Goal: Task Accomplishment & Management: Manage account settings

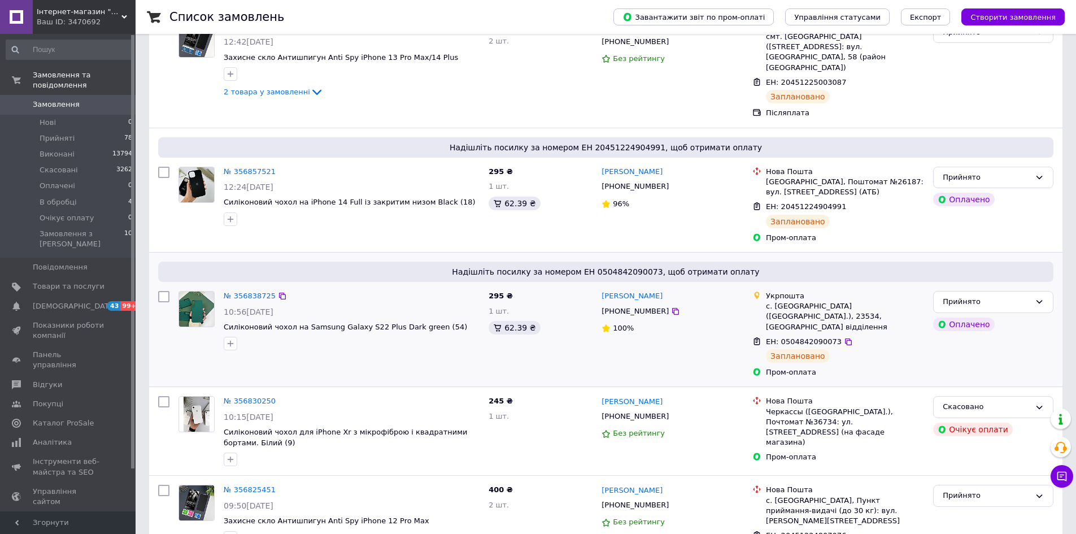
scroll to position [226, 0]
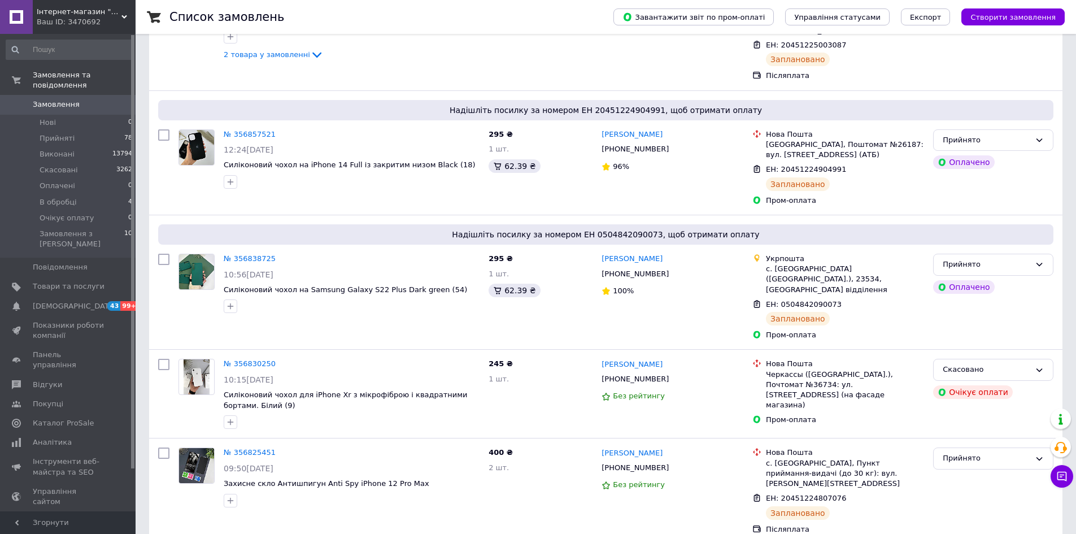
click at [55, 99] on span "Замовлення" at bounding box center [56, 104] width 47 height 10
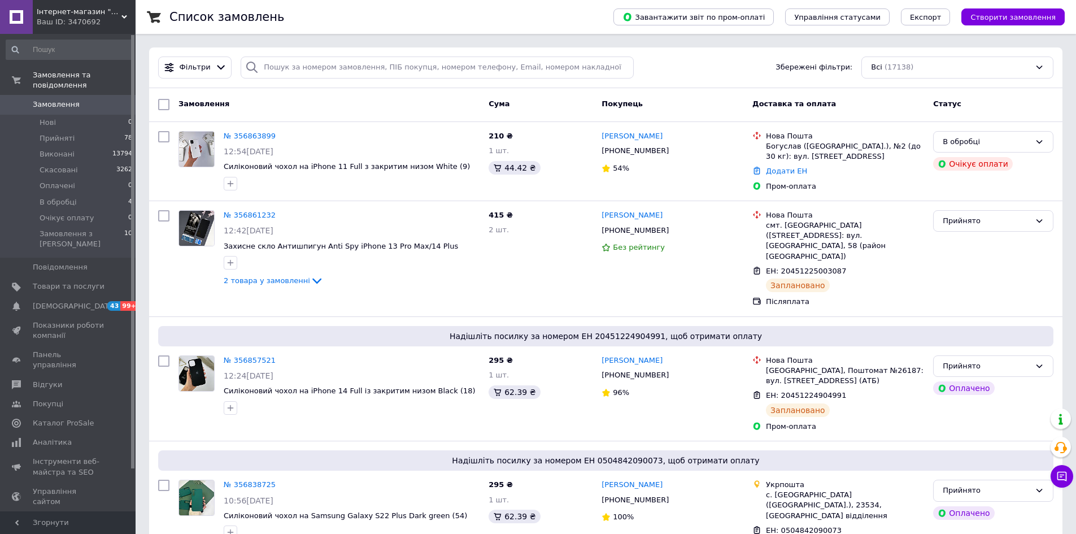
click at [400, 113] on div "Замовлення" at bounding box center [329, 104] width 310 height 20
click at [38, 100] on link "Замовлення 0" at bounding box center [69, 104] width 139 height 19
click at [73, 133] on li "Прийняті 78" at bounding box center [69, 138] width 139 height 16
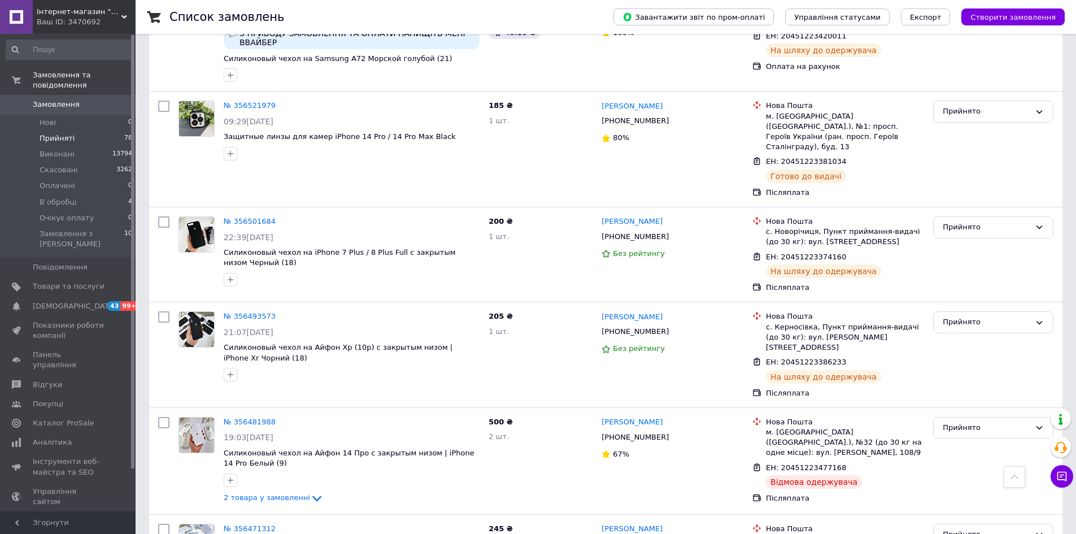
scroll to position [3276, 0]
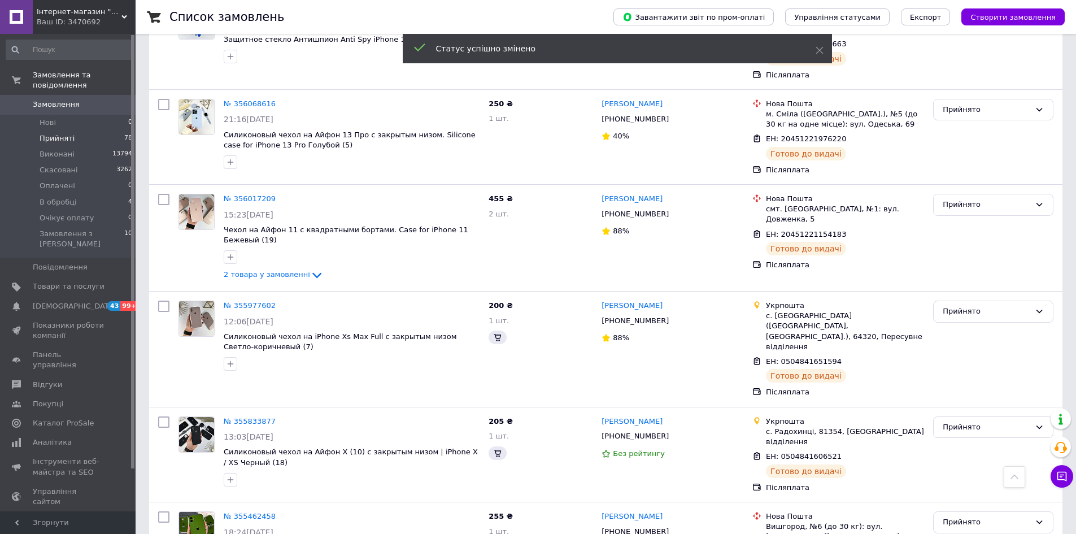
scroll to position [4628, 0]
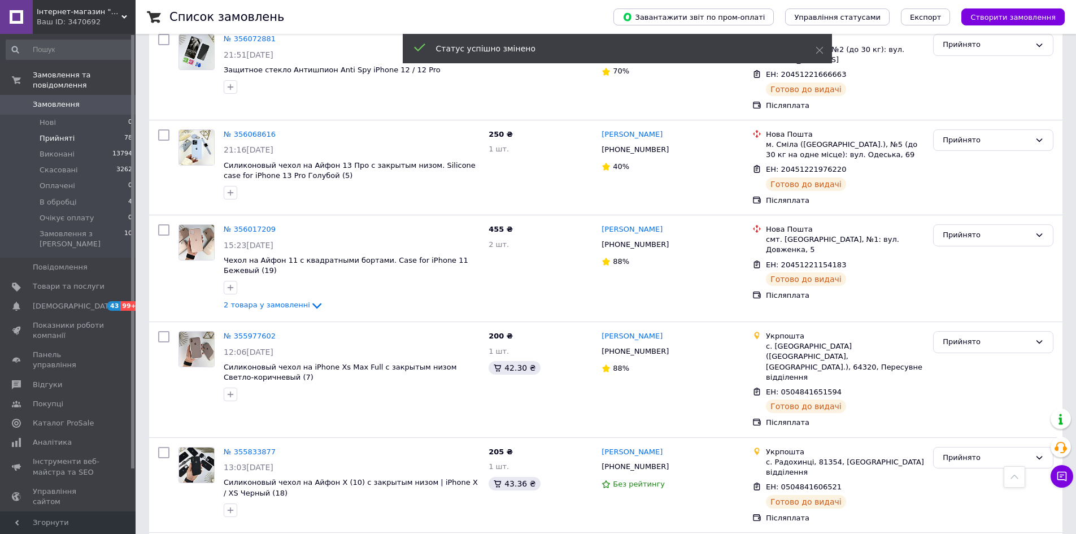
click at [71, 99] on span "Замовлення" at bounding box center [56, 104] width 47 height 10
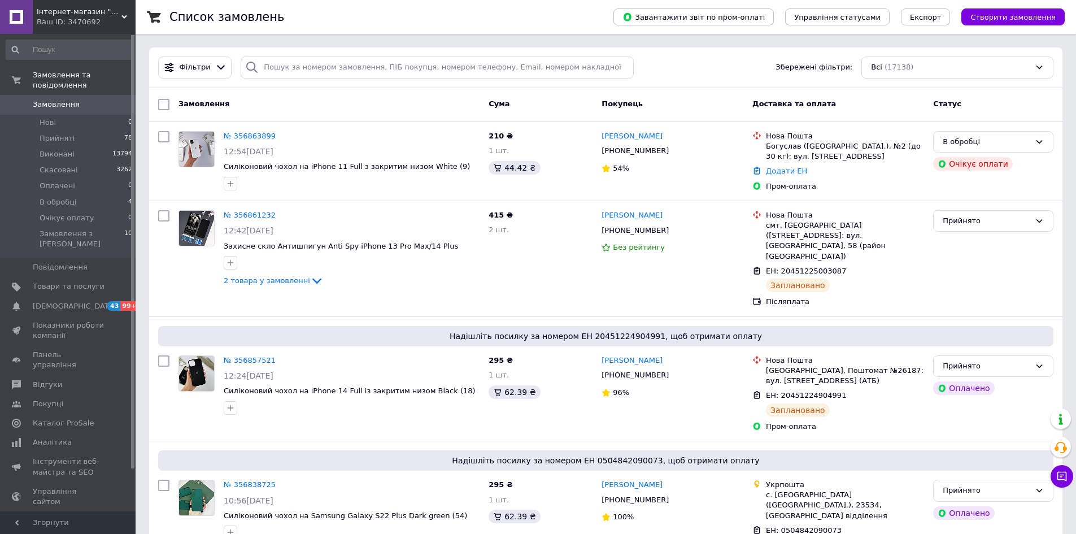
click at [75, 102] on link "Замовлення 0" at bounding box center [69, 104] width 139 height 19
click at [58, 133] on span "Прийняті" at bounding box center [57, 138] width 35 height 10
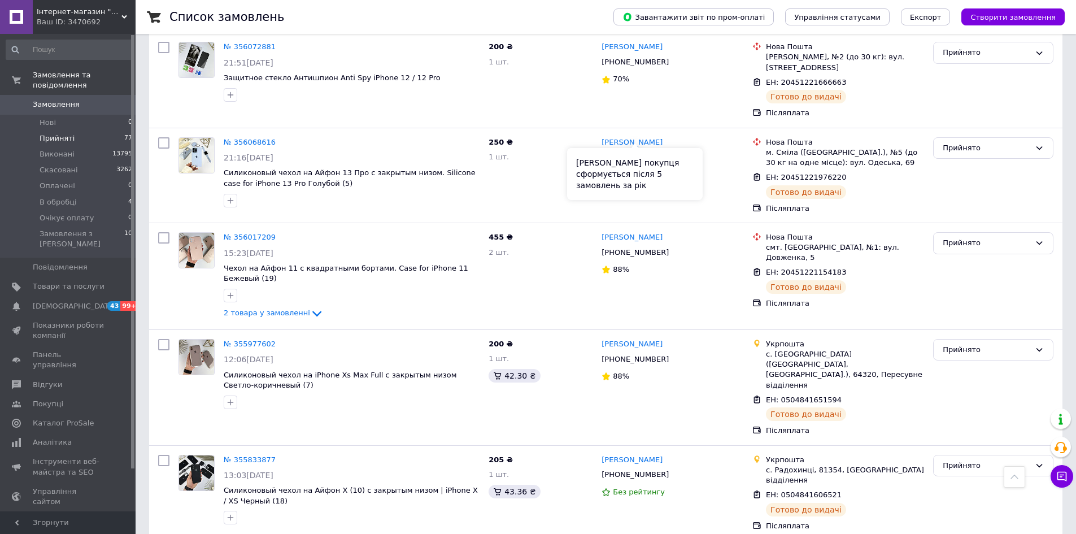
scroll to position [4638, 0]
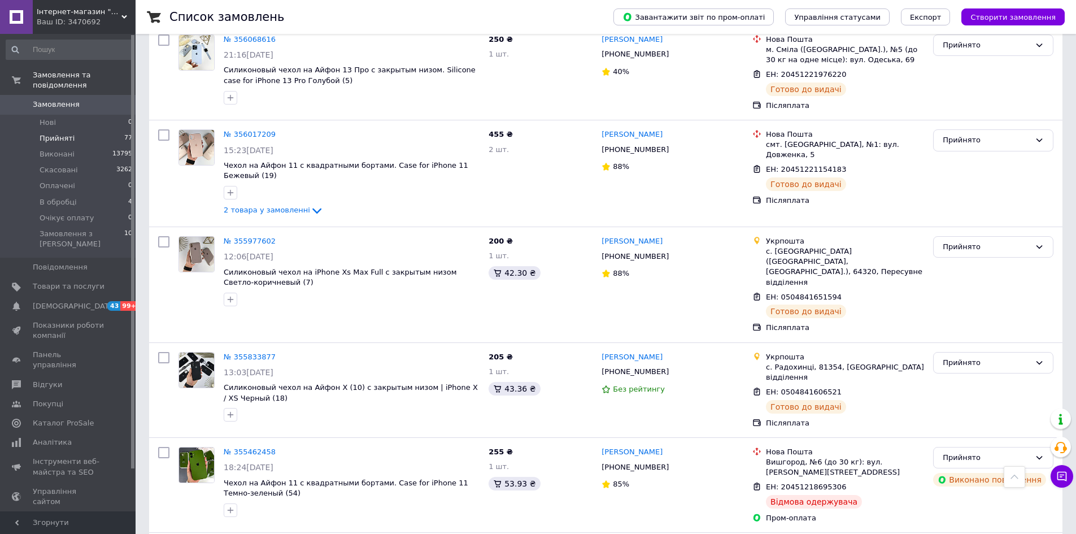
click at [58, 99] on span "Замовлення" at bounding box center [56, 104] width 47 height 10
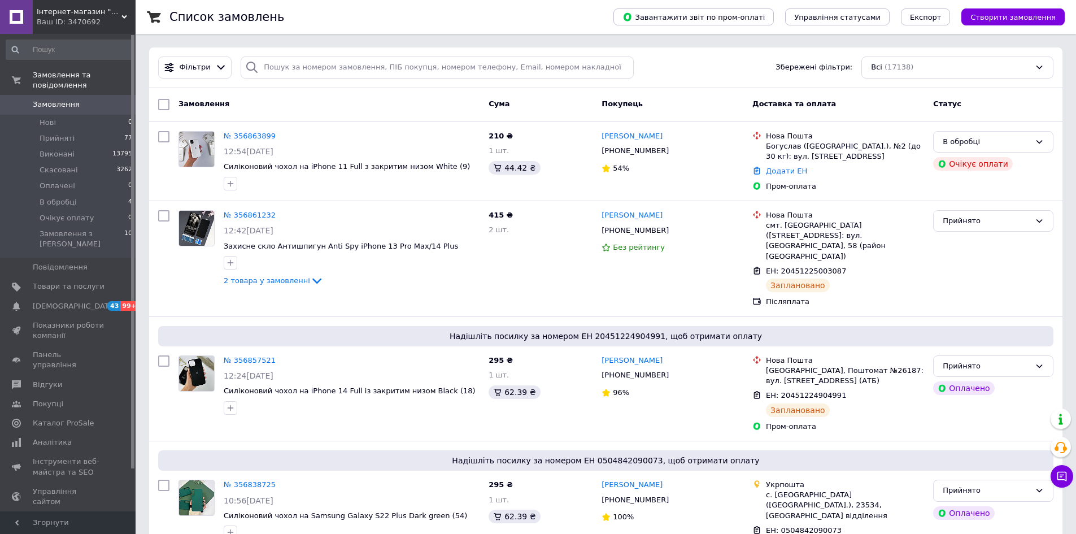
click at [77, 99] on span "Замовлення" at bounding box center [69, 104] width 72 height 10
click at [65, 99] on span "Замовлення" at bounding box center [56, 104] width 47 height 10
click at [352, 64] on input "search" at bounding box center [437, 67] width 393 height 22
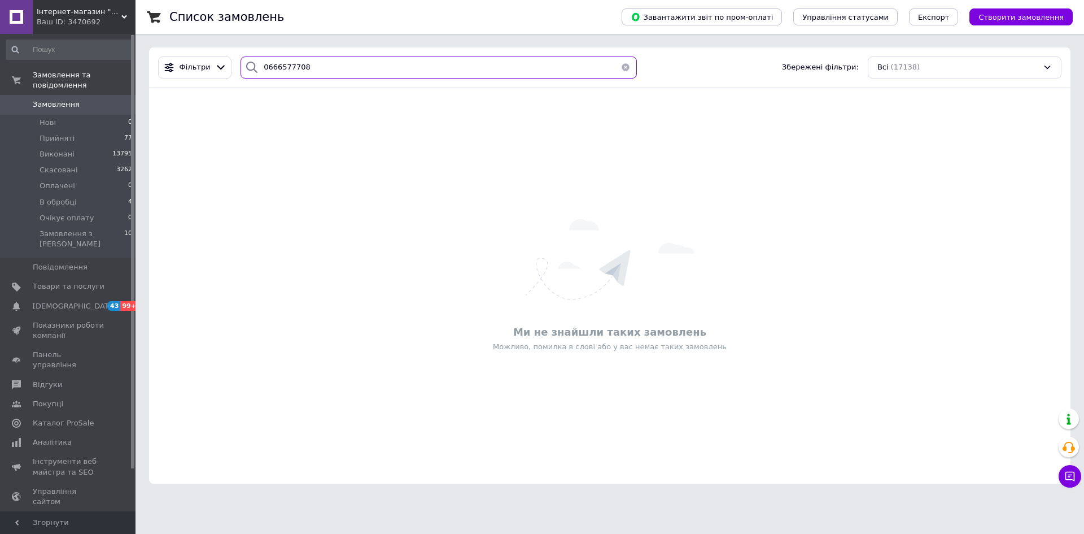
type input "0666577708"
click at [71, 99] on span "Замовлення" at bounding box center [56, 104] width 47 height 10
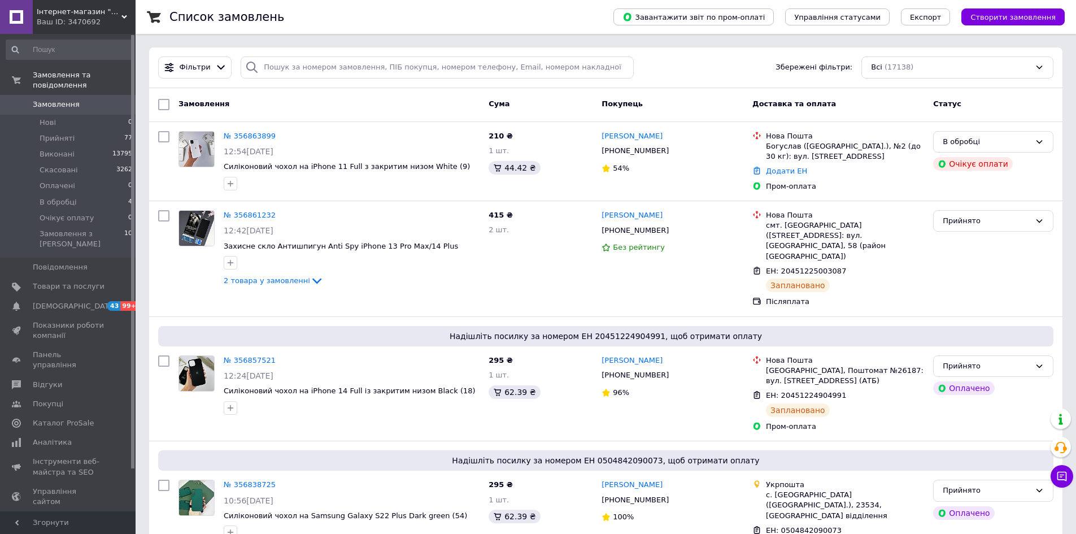
click at [76, 99] on span "Замовлення" at bounding box center [69, 104] width 72 height 10
click at [77, 99] on span "Замовлення" at bounding box center [69, 104] width 72 height 10
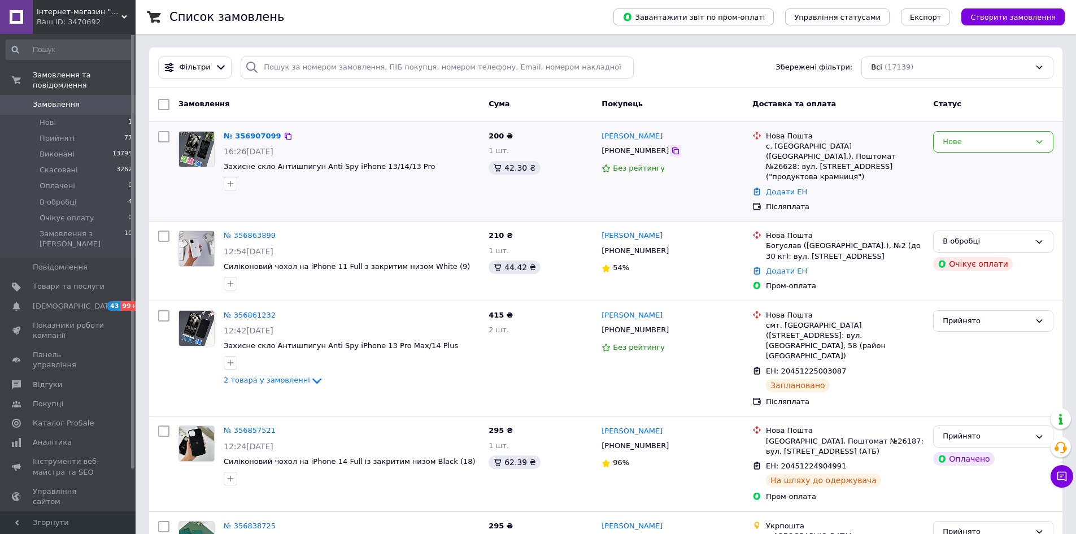
click at [672, 149] on icon at bounding box center [675, 150] width 7 height 7
drag, startPoint x: 411, startPoint y: 167, endPoint x: 221, endPoint y: 163, distance: 189.8
click at [221, 163] on div "№ 356907099 16:26[DATE] Захисне скло Антишпигун Anti Spy iPhone 13/14/13 Pro" at bounding box center [351, 161] width 265 height 68
copy span "Захисне скло Антишпигун Anti Spy iPhone 13/14/13 Pro"
click at [539, 205] on div "200 ₴ 1 шт. 42.30 ₴" at bounding box center [540, 172] width 113 height 90
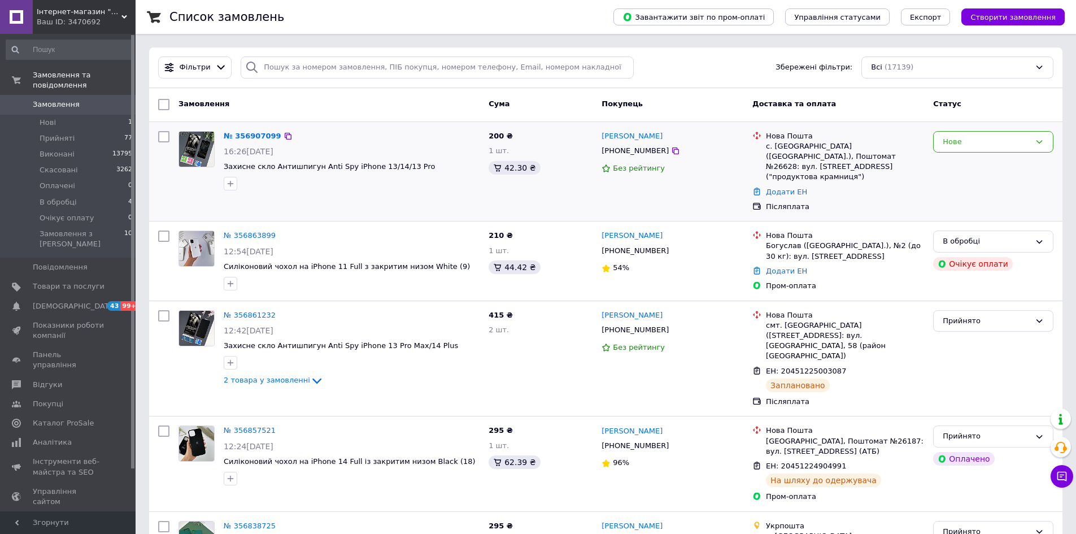
click at [804, 158] on div "с. [GEOGRAPHIC_DATA] ([GEOGRAPHIC_DATA].), Поштомат №26628: вул. [STREET_ADDRES…" at bounding box center [845, 161] width 158 height 41
click at [799, 165] on div "с. [GEOGRAPHIC_DATA] ([GEOGRAPHIC_DATA].), Поштомат №26628: вул. [STREET_ADDRES…" at bounding box center [845, 161] width 158 height 41
drag, startPoint x: 859, startPoint y: 157, endPoint x: 766, endPoint y: 146, distance: 92.8
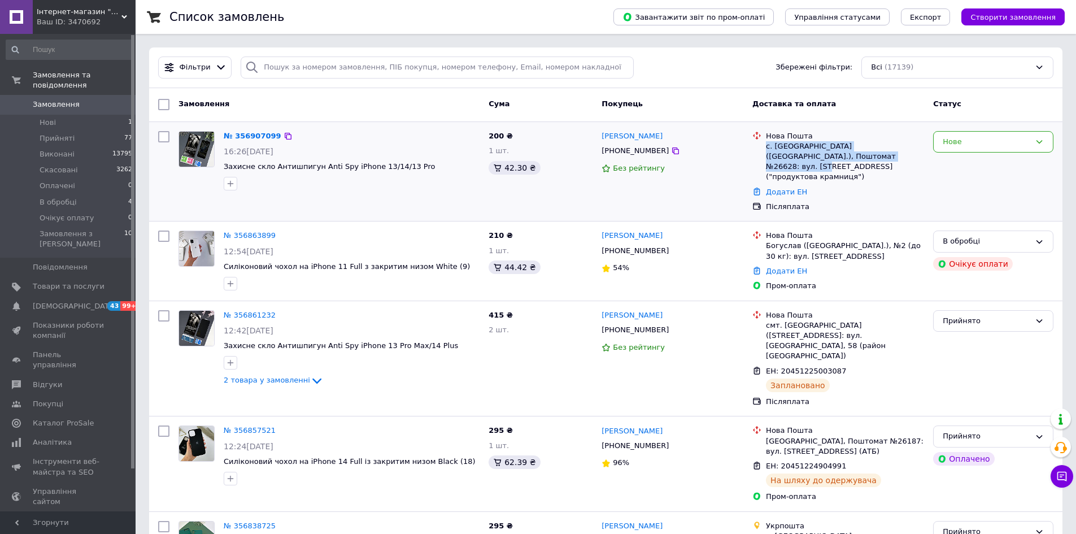
click at [766, 146] on div "с. [GEOGRAPHIC_DATA] ([GEOGRAPHIC_DATA].), Поштомат №26628: вул. [STREET_ADDRES…" at bounding box center [845, 161] width 158 height 41
copy div "с. [GEOGRAPHIC_DATA] ([GEOGRAPHIC_DATA].), Поштомат №26628: вул. [STREET_ADDRES…"
click at [552, 226] on div "210 ₴ 1 шт. 44.42 ₴" at bounding box center [540, 260] width 113 height 69
click at [965, 146] on div "Нове" at bounding box center [987, 142] width 88 height 12
click at [967, 242] on li "В обробці" at bounding box center [993, 247] width 119 height 21
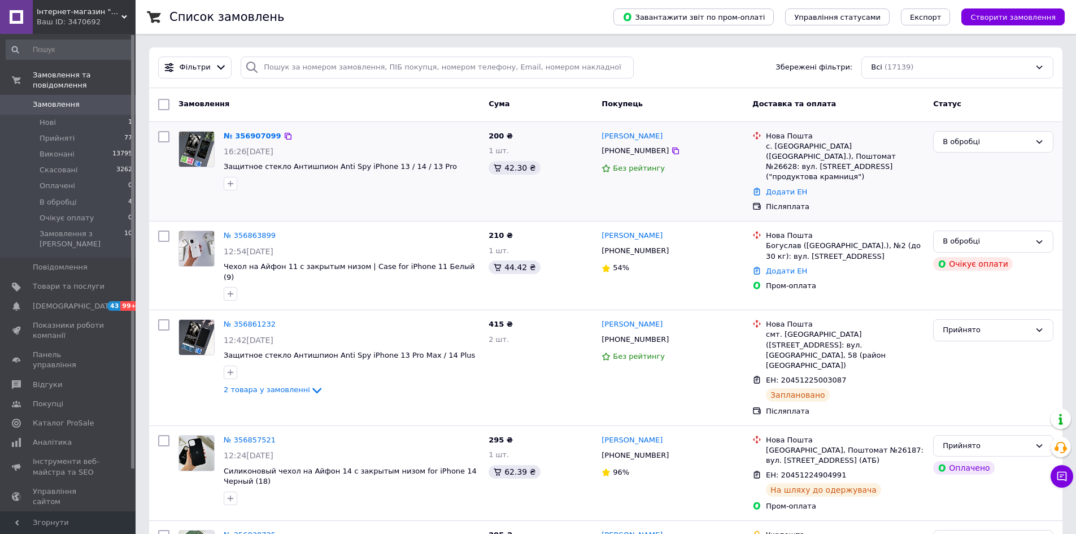
click at [53, 99] on span "Замовлення" at bounding box center [56, 104] width 47 height 10
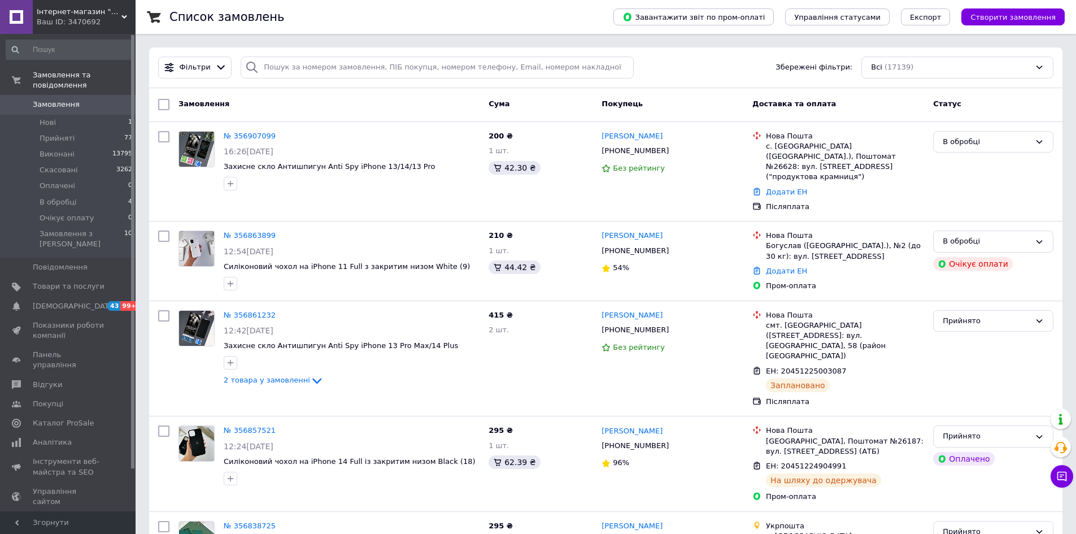
click at [60, 99] on span "Замовлення" at bounding box center [56, 104] width 47 height 10
